Goal: Information Seeking & Learning: Learn about a topic

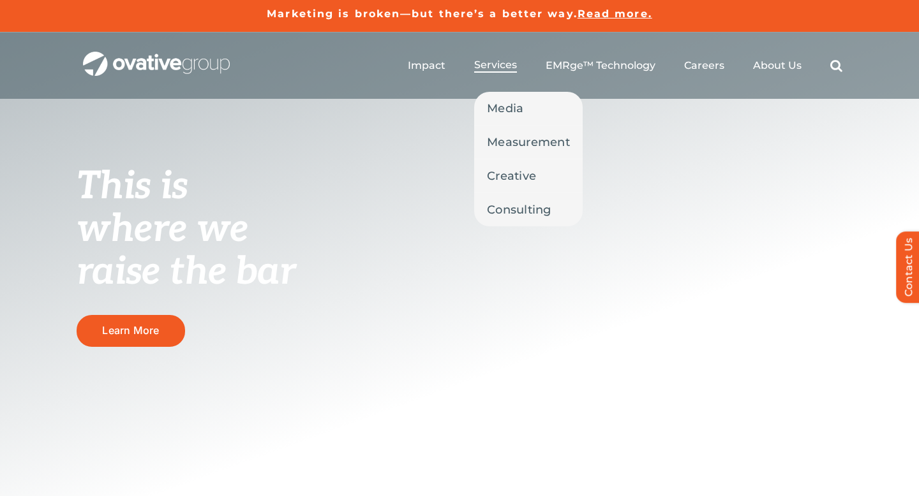
click at [507, 60] on span "Services" at bounding box center [495, 65] width 43 height 13
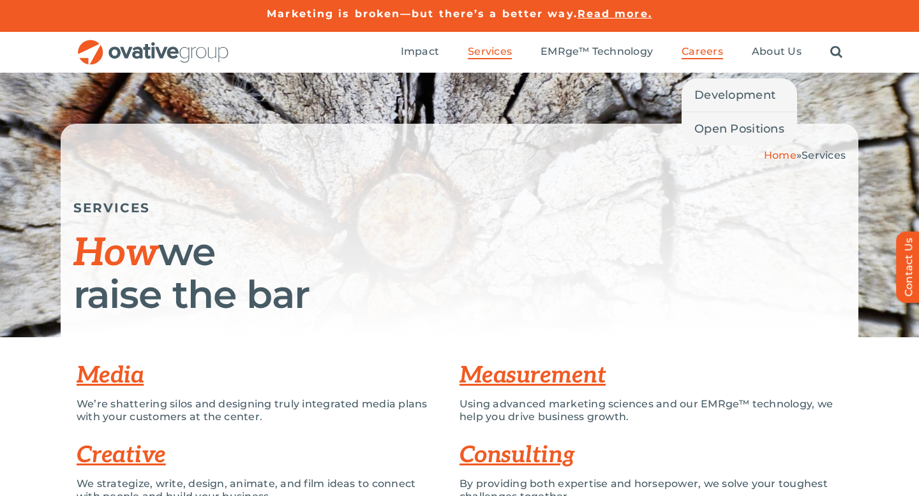
click at [704, 54] on span "Careers" at bounding box center [702, 51] width 41 height 13
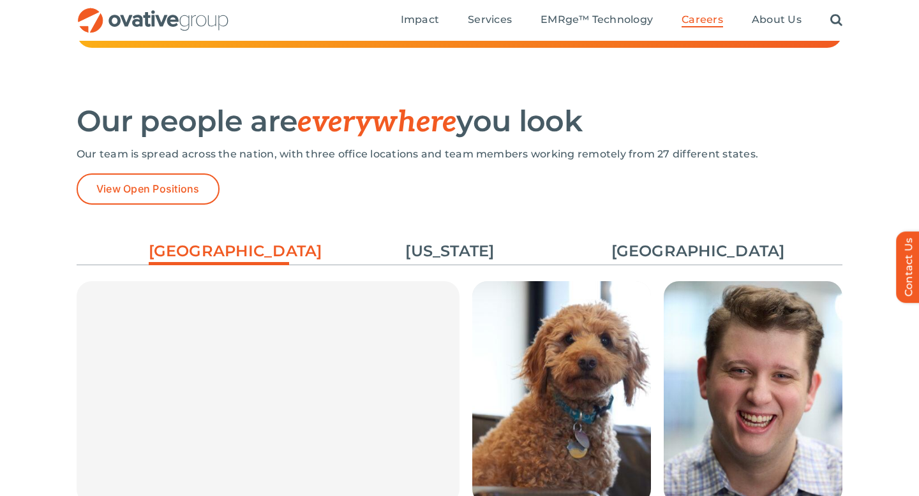
scroll to position [1796, 0]
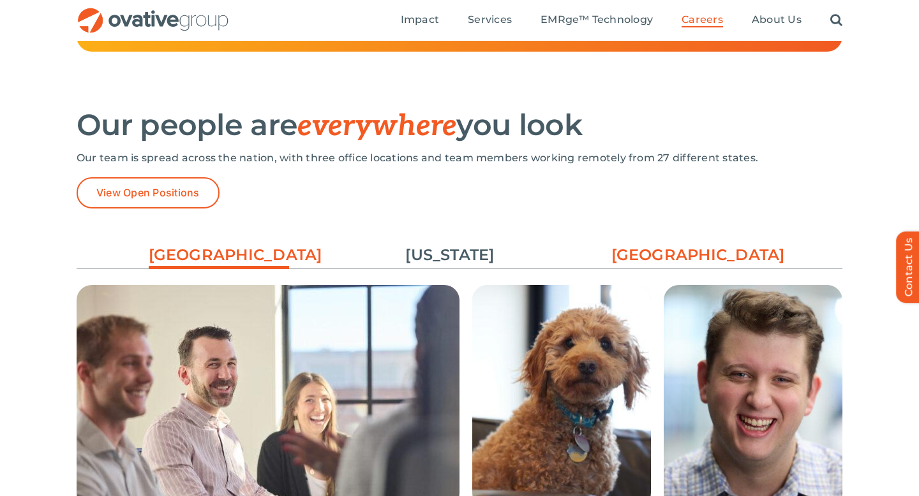
click at [658, 261] on link "[GEOGRAPHIC_DATA]" at bounding box center [681, 255] width 140 height 22
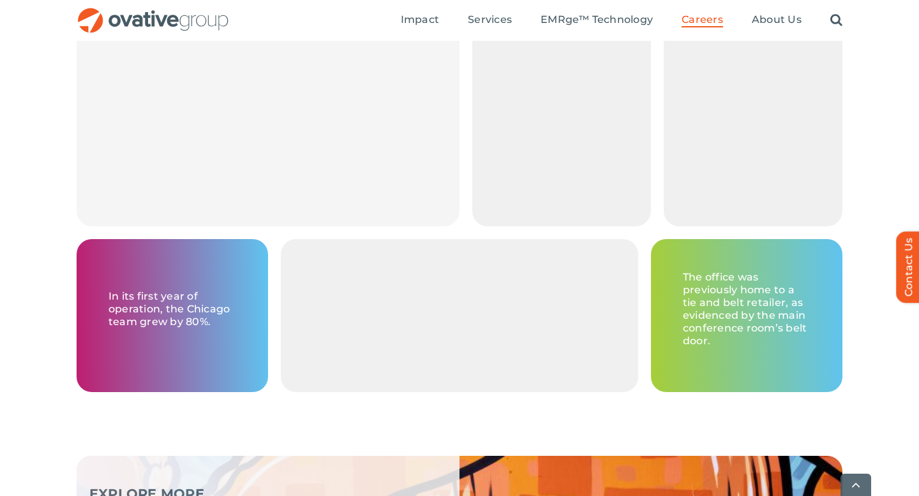
scroll to position [2080, 0]
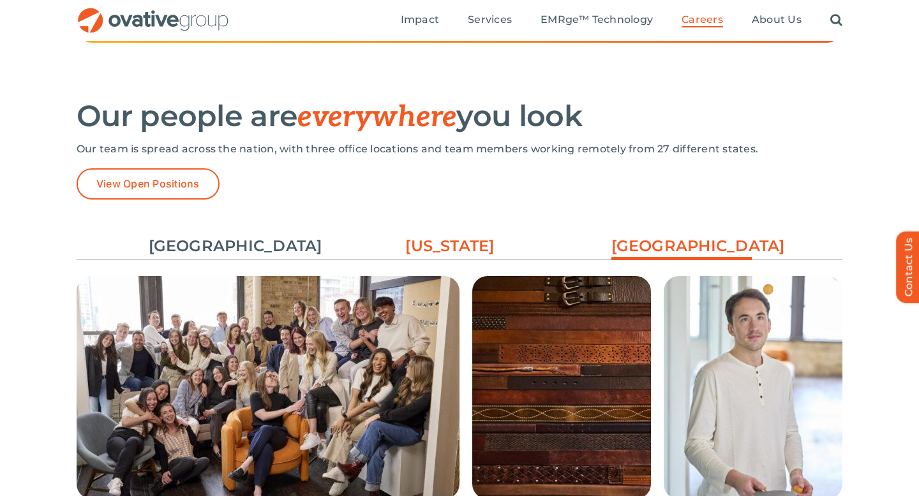
click at [458, 245] on link "[US_STATE]" at bounding box center [450, 246] width 140 height 22
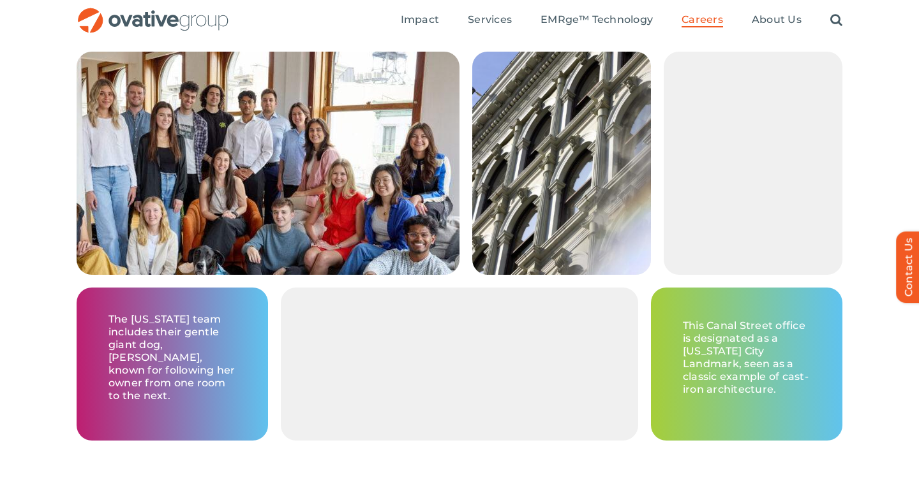
scroll to position [1979, 0]
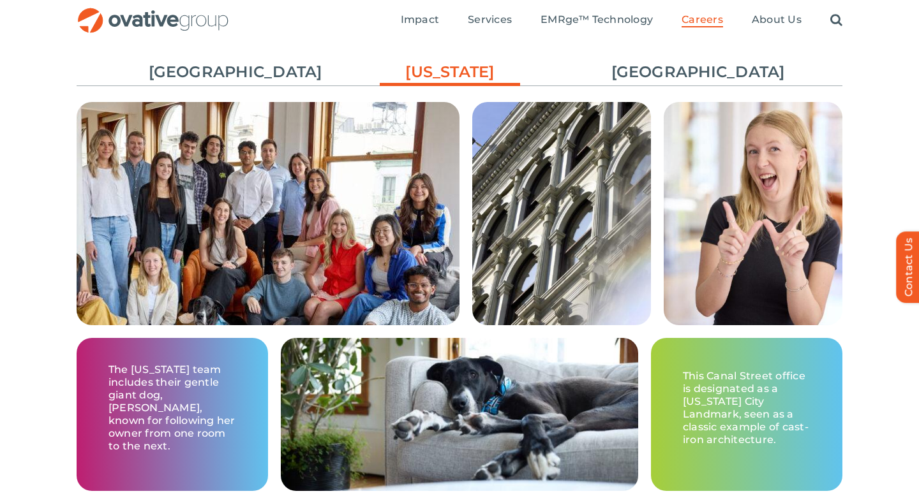
click at [208, 22] on img "OG_Full_horizontal_RGB" at bounding box center [153, 21] width 153 height 26
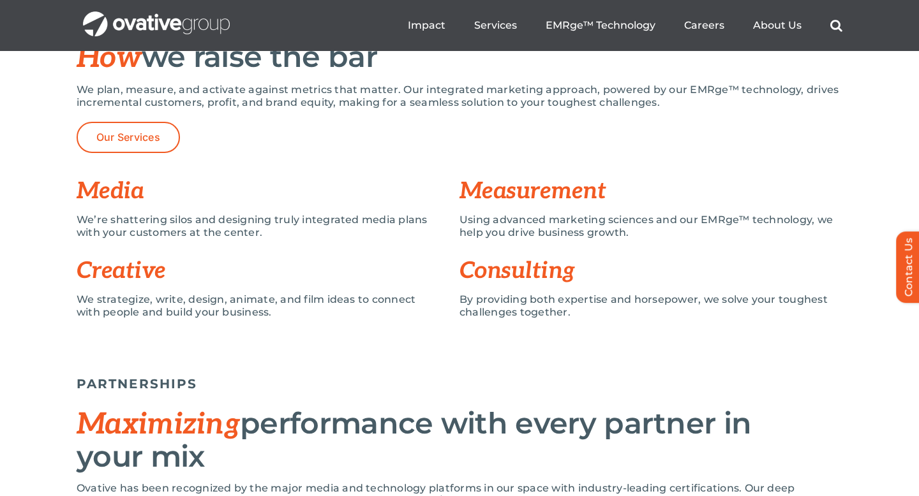
scroll to position [655, 0]
